Goal: Entertainment & Leisure: Browse casually

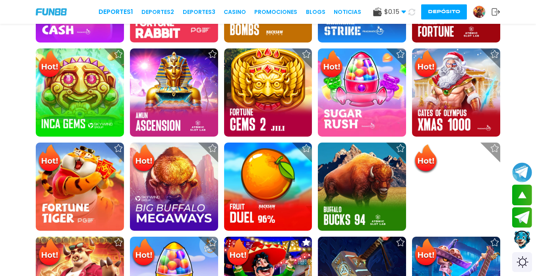
scroll to position [397, 0]
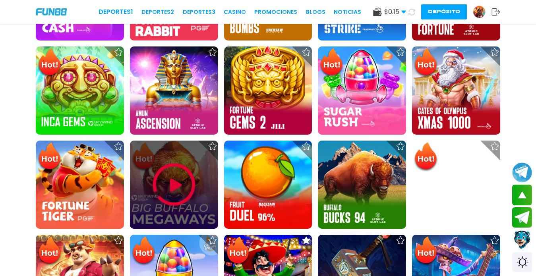
click at [183, 182] on img at bounding box center [174, 185] width 48 height 48
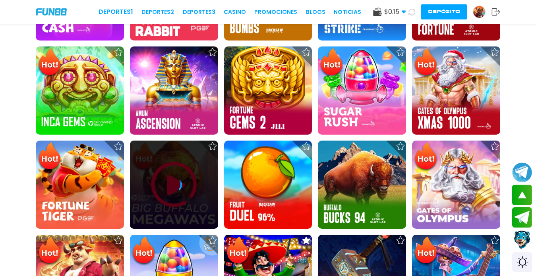
scroll to position [516, 0]
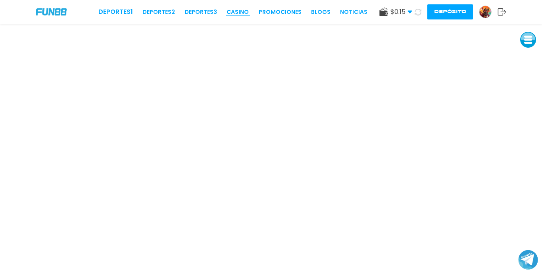
click at [239, 10] on link "CASINO" at bounding box center [238, 12] width 22 height 8
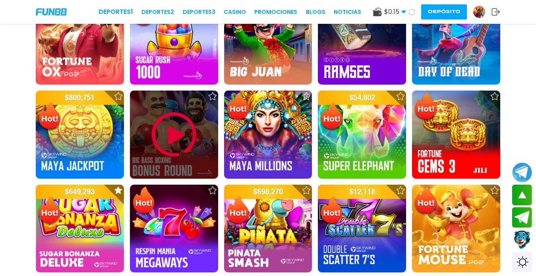
scroll to position [715, 0]
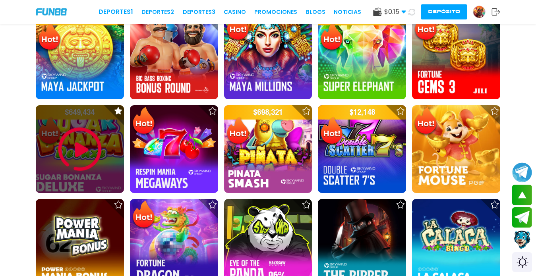
click at [79, 147] on img at bounding box center [80, 149] width 48 height 48
